Goal: Task Accomplishment & Management: Use online tool/utility

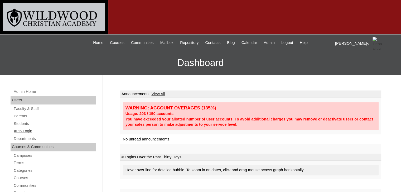
click at [28, 130] on link "Auto Login" at bounding box center [54, 131] width 83 height 7
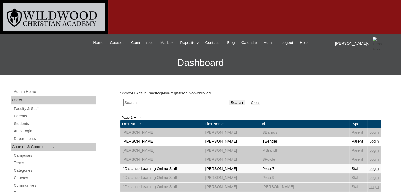
click at [145, 102] on input "text" at bounding box center [172, 102] width 99 height 7
type input "[PERSON_NAME]"
click at [229, 103] on input "Search" at bounding box center [237, 103] width 16 height 6
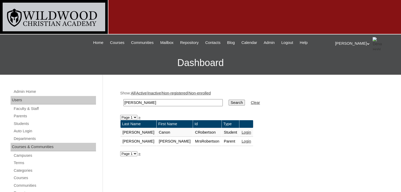
click at [241, 142] on link "Login" at bounding box center [245, 141] width 9 height 4
